Goal: Navigation & Orientation: Find specific page/section

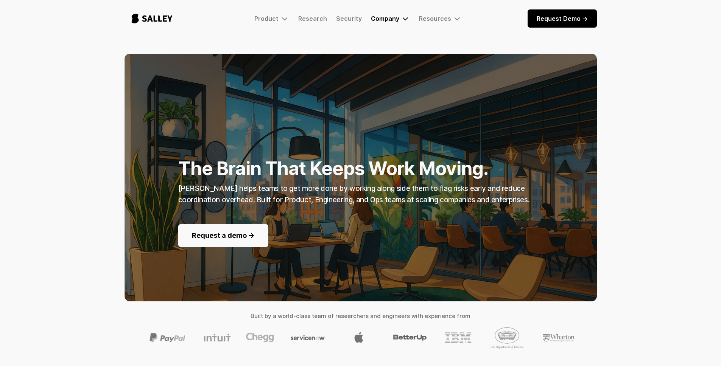
click at [395, 20] on div "Company" at bounding box center [385, 19] width 28 height 8
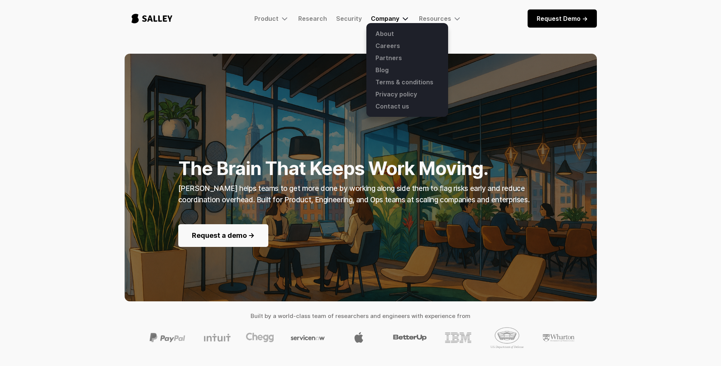
click at [386, 19] on div "Company" at bounding box center [385, 19] width 28 height 8
click at [390, 47] on link "Careers" at bounding box center [407, 46] width 73 height 12
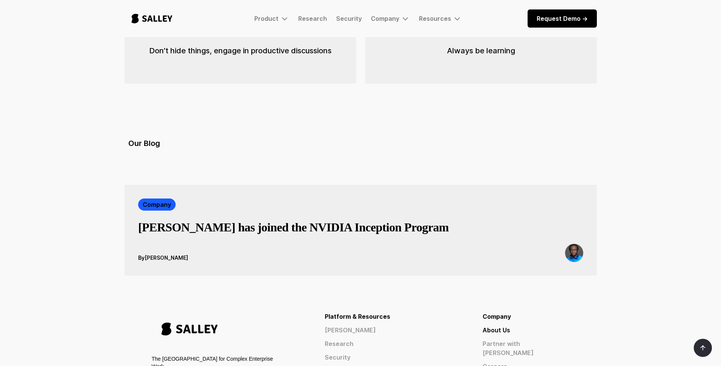
scroll to position [1266, 0]
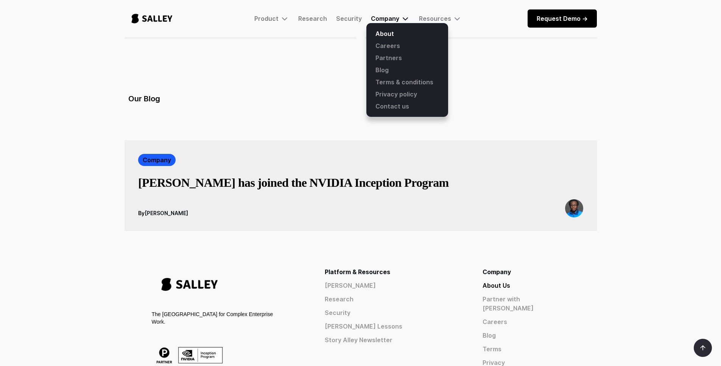
click at [383, 18] on div "Company" at bounding box center [385, 19] width 28 height 8
click at [381, 66] on link "Blog" at bounding box center [407, 70] width 73 height 12
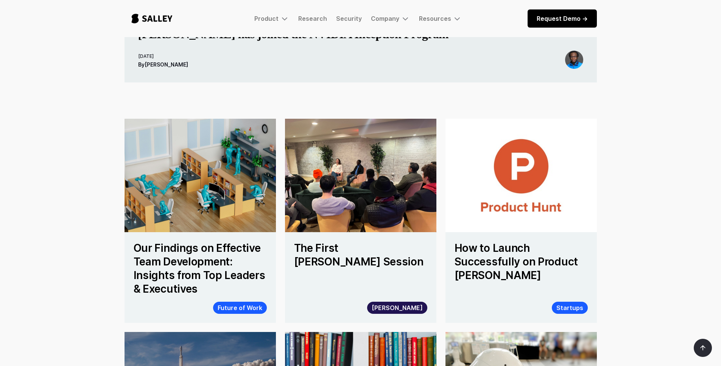
scroll to position [328, 0]
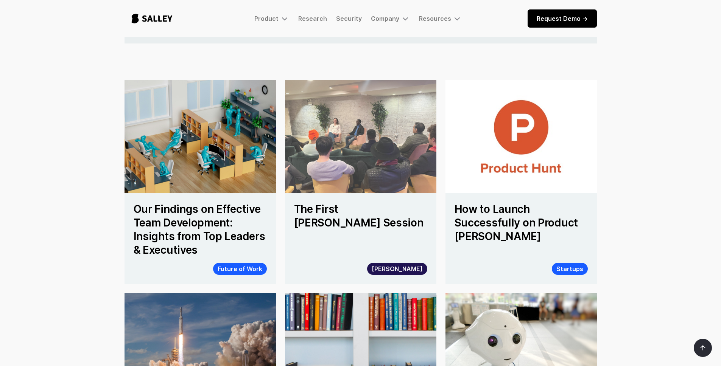
click at [357, 106] on img at bounding box center [360, 136] width 166 height 125
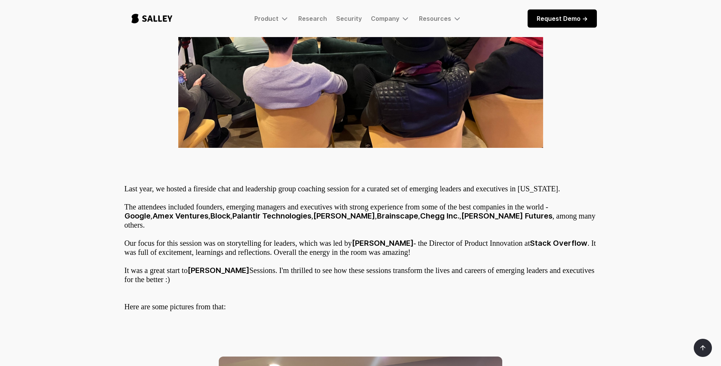
scroll to position [332, 0]
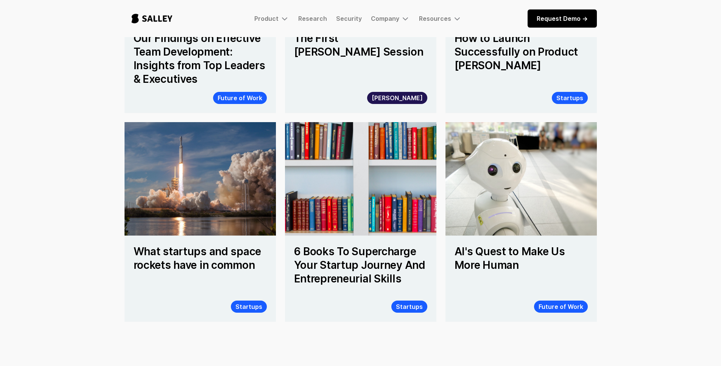
scroll to position [504, 0]
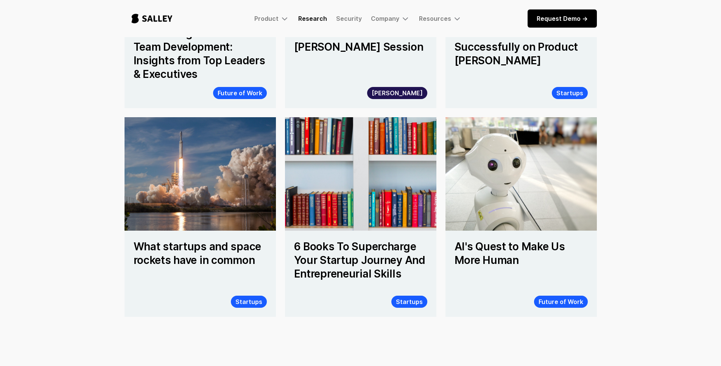
click at [315, 21] on link "Research" at bounding box center [312, 19] width 29 height 8
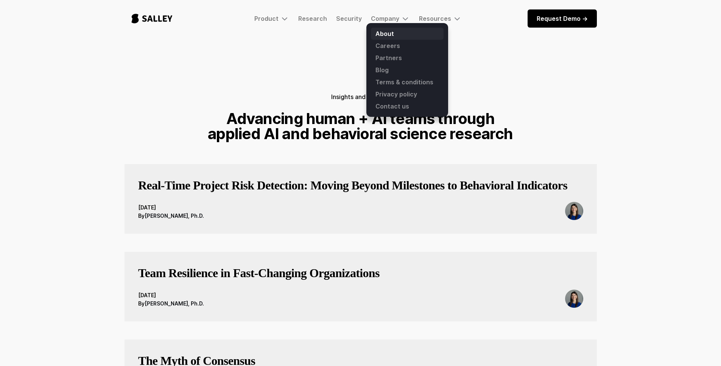
click at [379, 35] on link "About" at bounding box center [407, 34] width 73 height 12
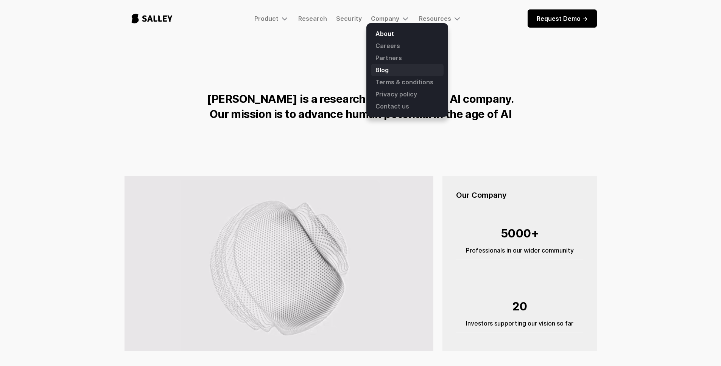
click at [388, 68] on link "Blog" at bounding box center [407, 70] width 73 height 12
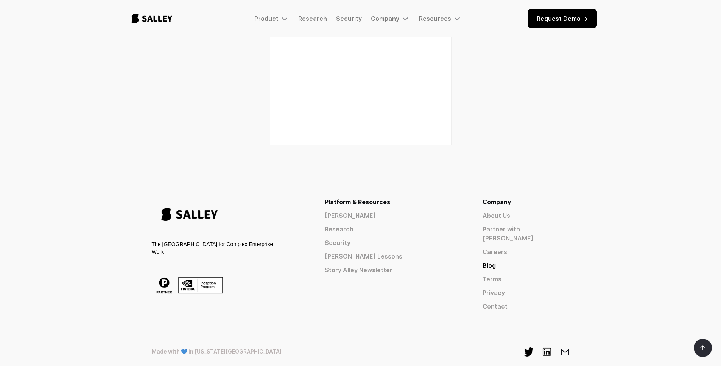
scroll to position [922, 0]
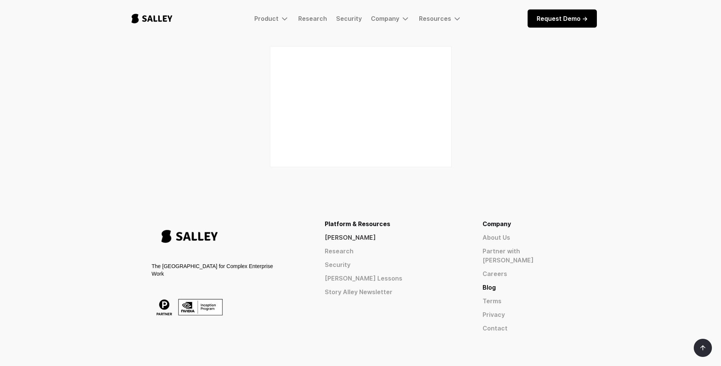
click at [411, 238] on link "[PERSON_NAME]" at bounding box center [390, 237] width 131 height 9
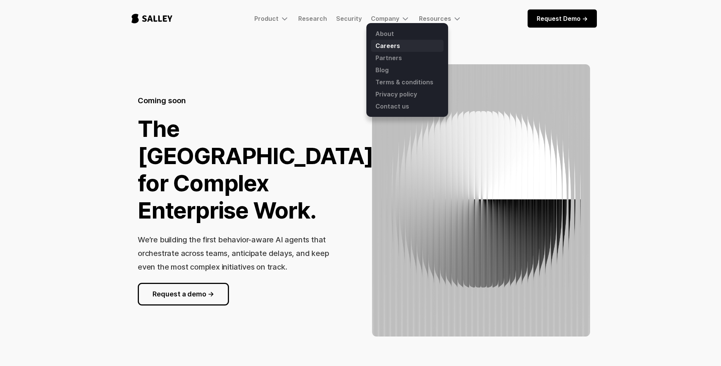
click at [384, 47] on link "Careers" at bounding box center [407, 46] width 73 height 12
